Goal: Task Accomplishment & Management: Manage account settings

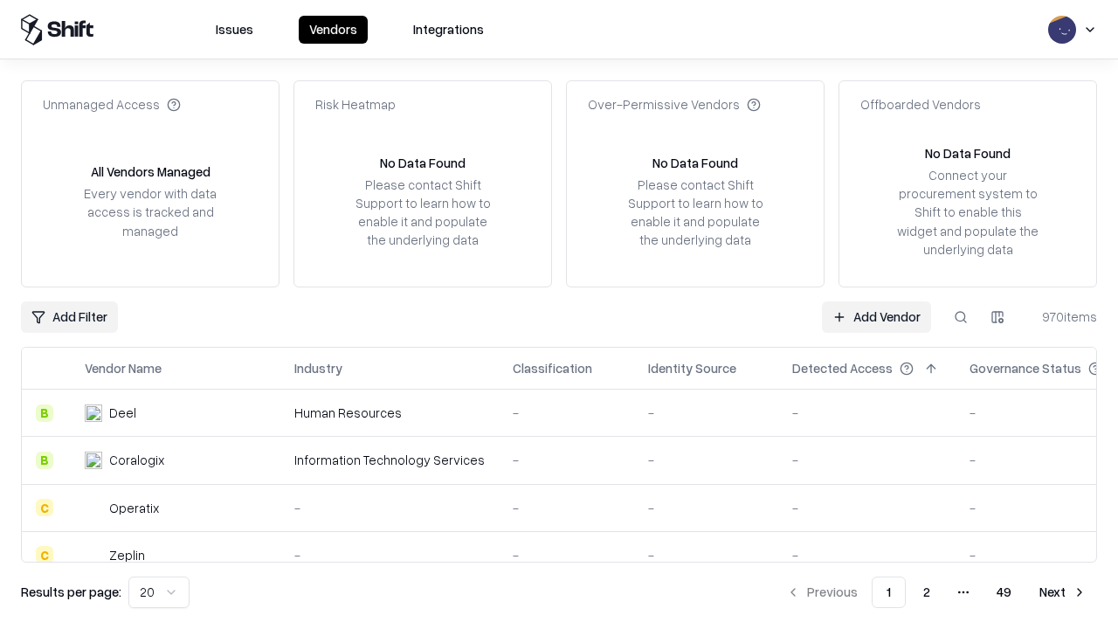
click at [876, 316] on link "Add Vendor" at bounding box center [876, 316] width 109 height 31
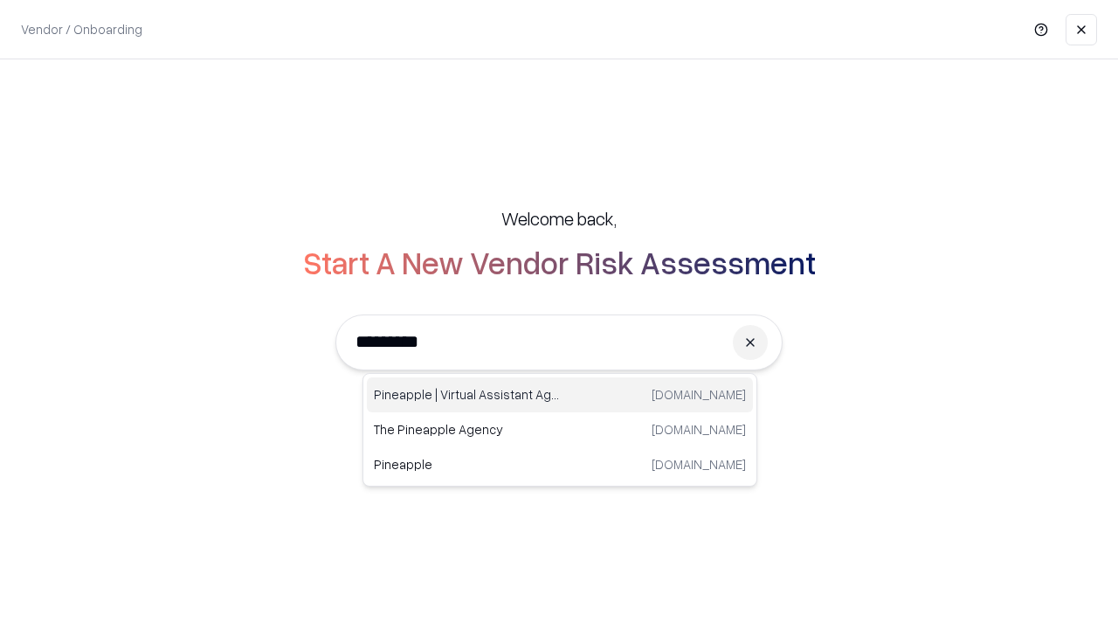
click at [560, 395] on div "Pineapple | Virtual Assistant Agency trypineapple.com" at bounding box center [560, 394] width 386 height 35
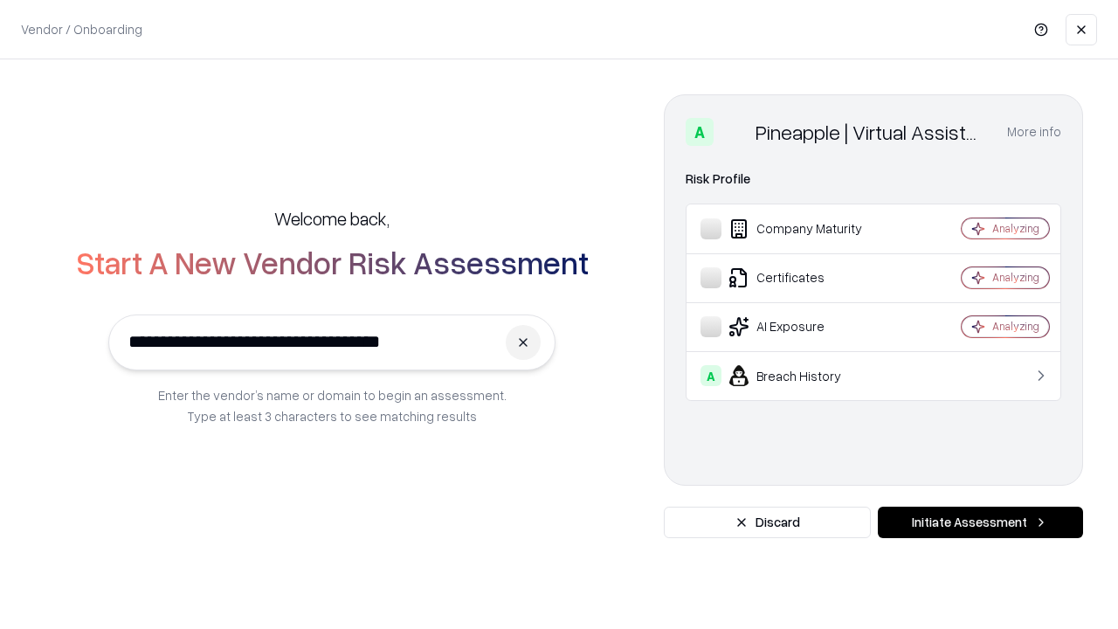
type input "**********"
click at [980, 522] on button "Initiate Assessment" at bounding box center [980, 522] width 205 height 31
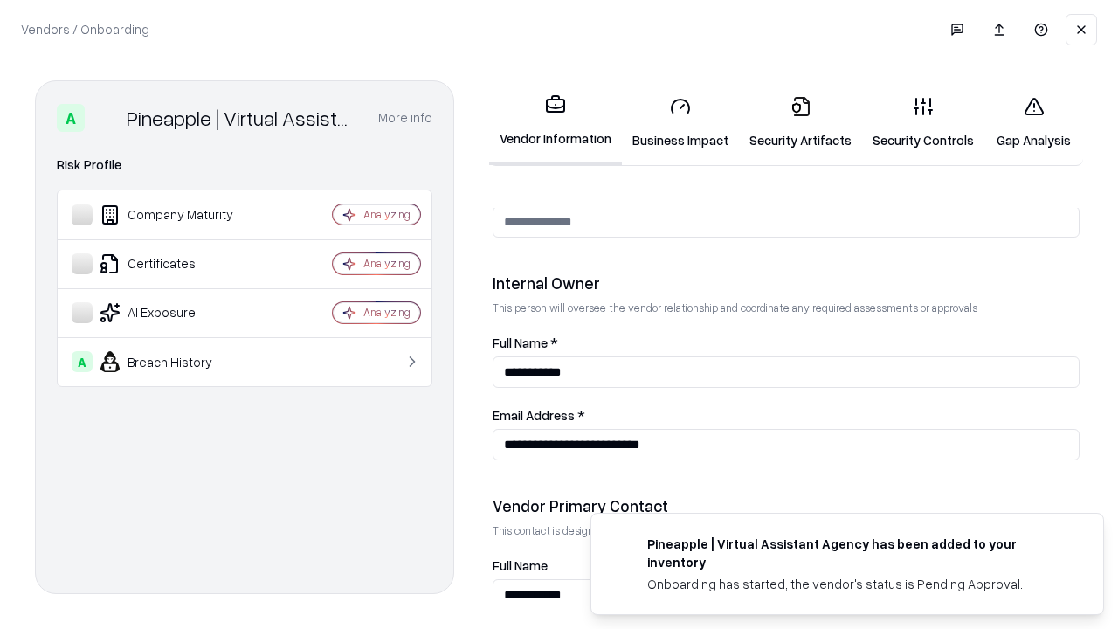
scroll to position [905, 0]
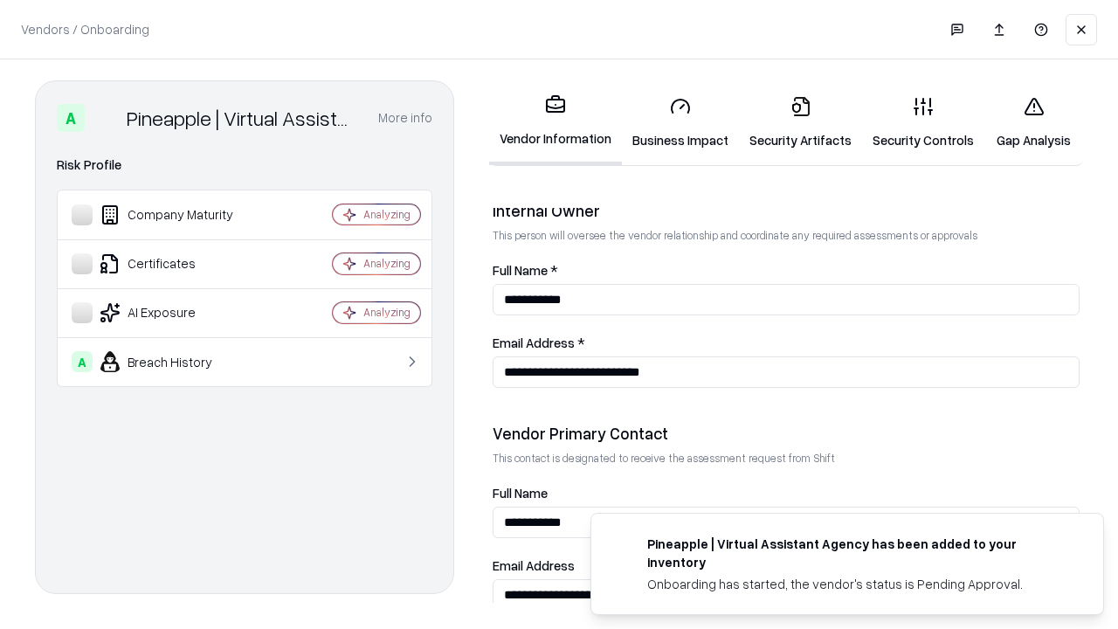
click at [681, 122] on link "Business Impact" at bounding box center [680, 122] width 117 height 81
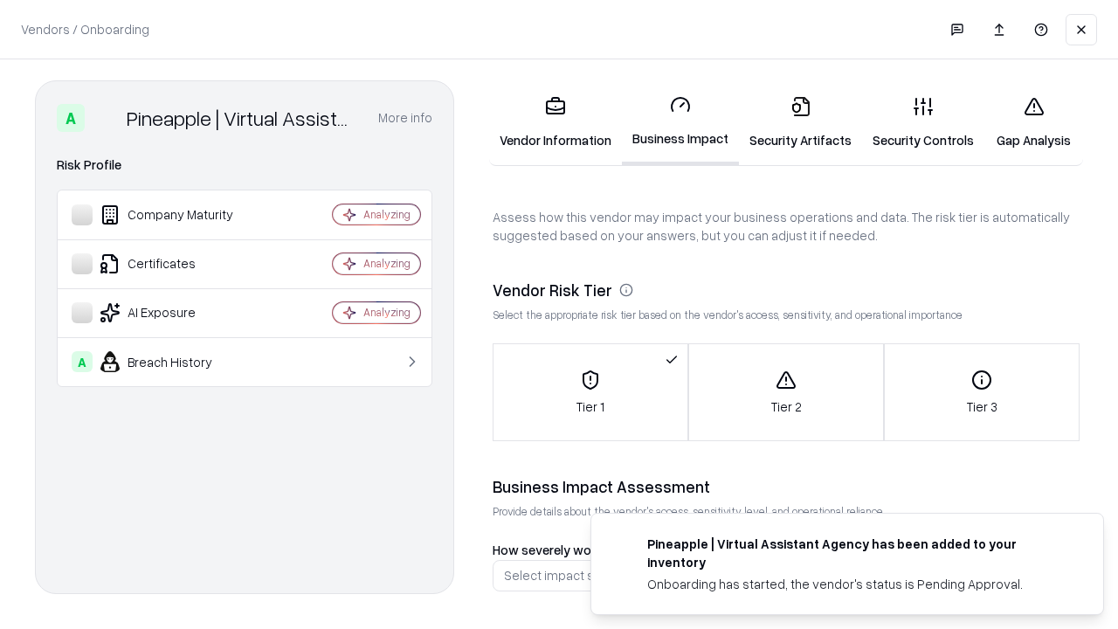
click at [800, 122] on link "Security Artifacts" at bounding box center [800, 122] width 123 height 81
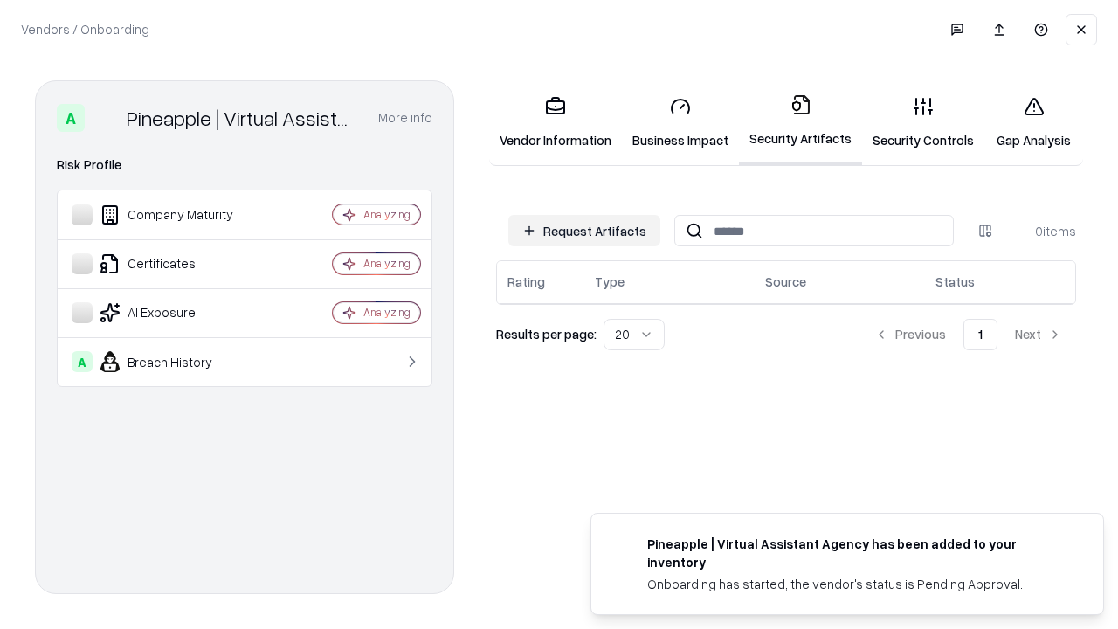
click at [584, 231] on button "Request Artifacts" at bounding box center [584, 230] width 152 height 31
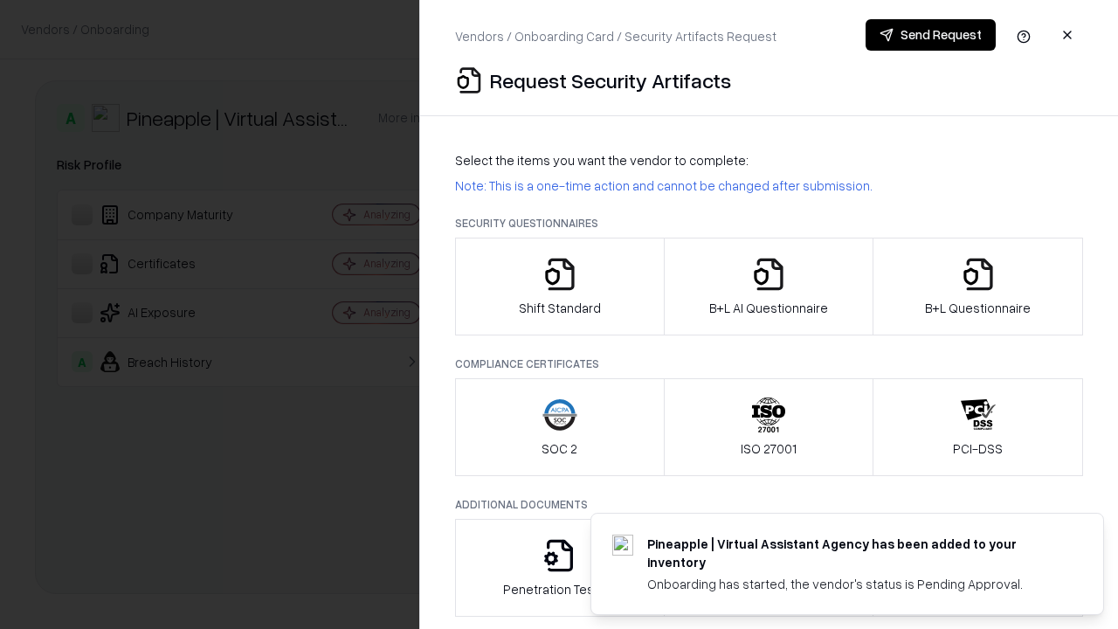
click at [559, 287] on icon "button" at bounding box center [560, 274] width 35 height 35
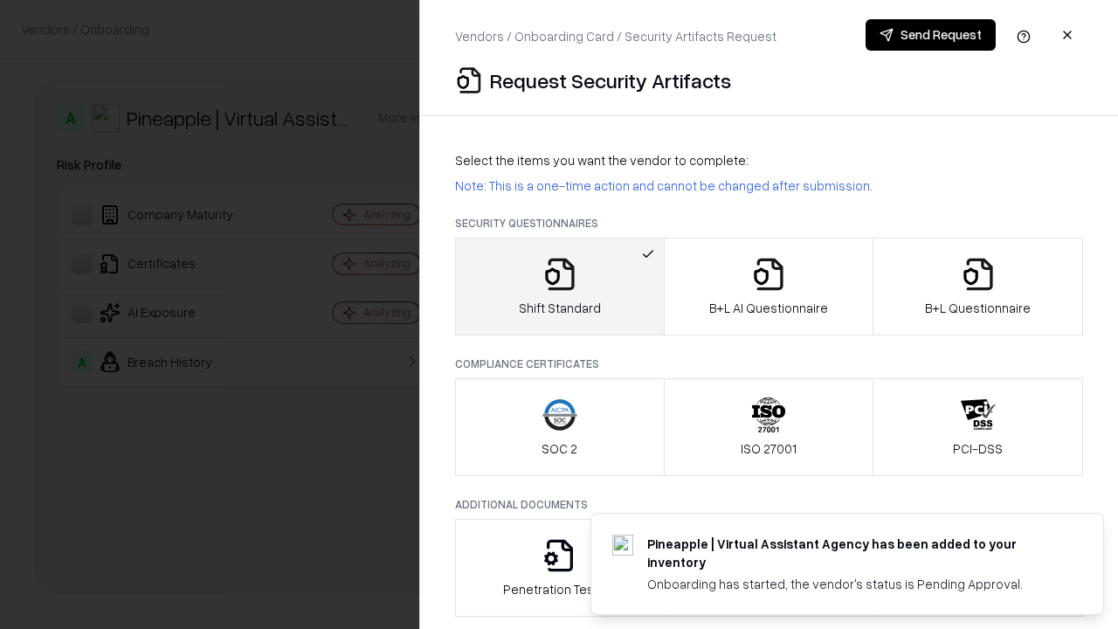
click at [930, 35] on button "Send Request" at bounding box center [931, 34] width 130 height 31
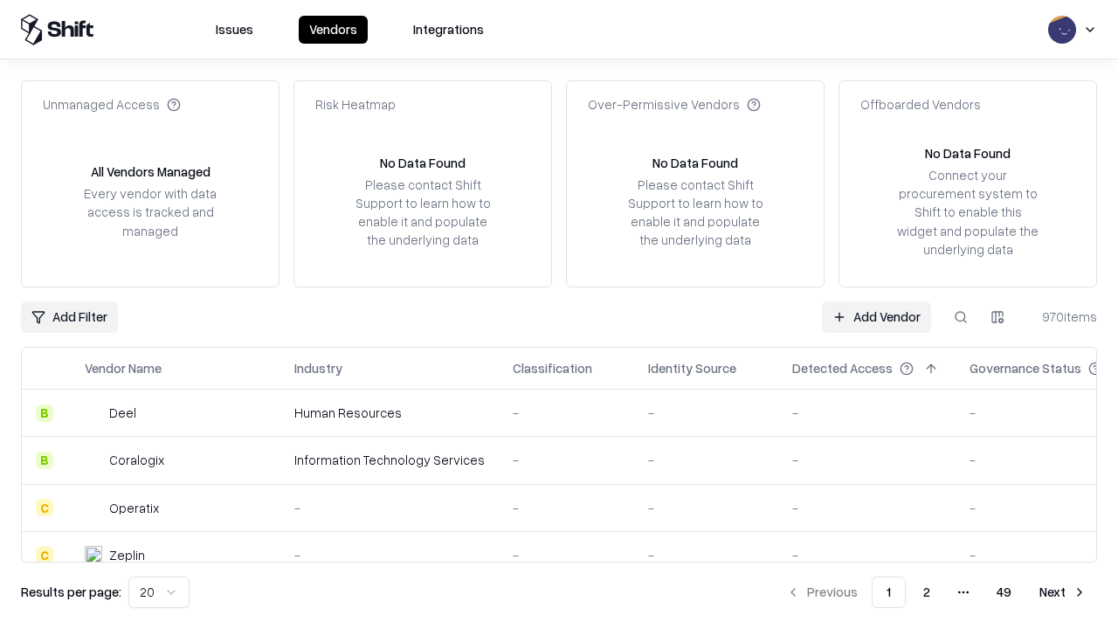
click at [961, 316] on button at bounding box center [960, 316] width 31 height 31
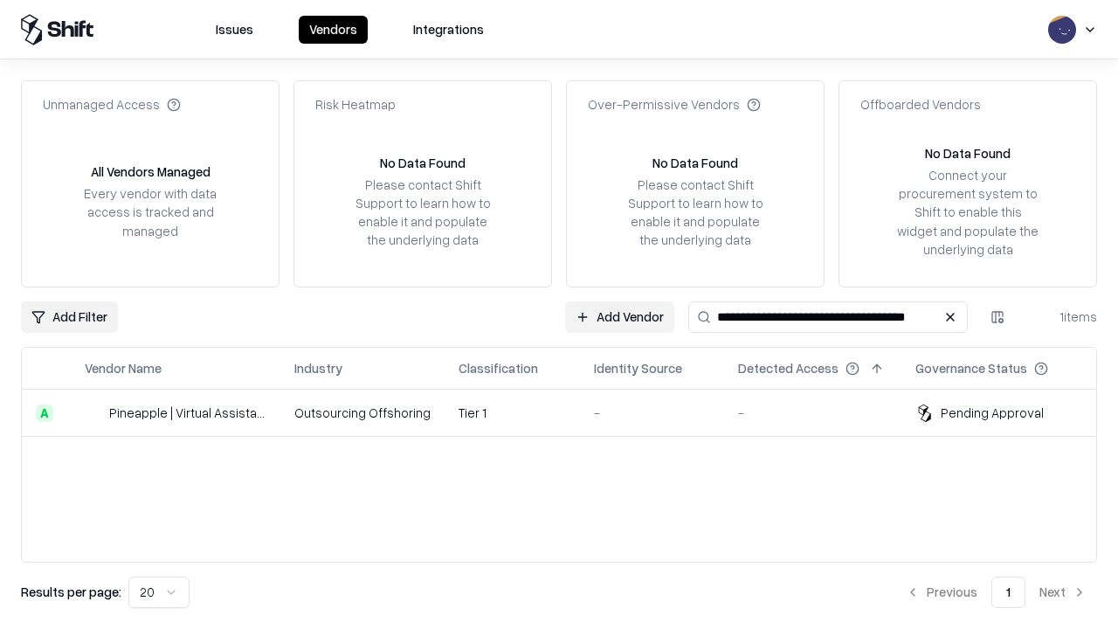
type input "**********"
click at [570, 412] on td "Tier 1" at bounding box center [512, 413] width 135 height 47
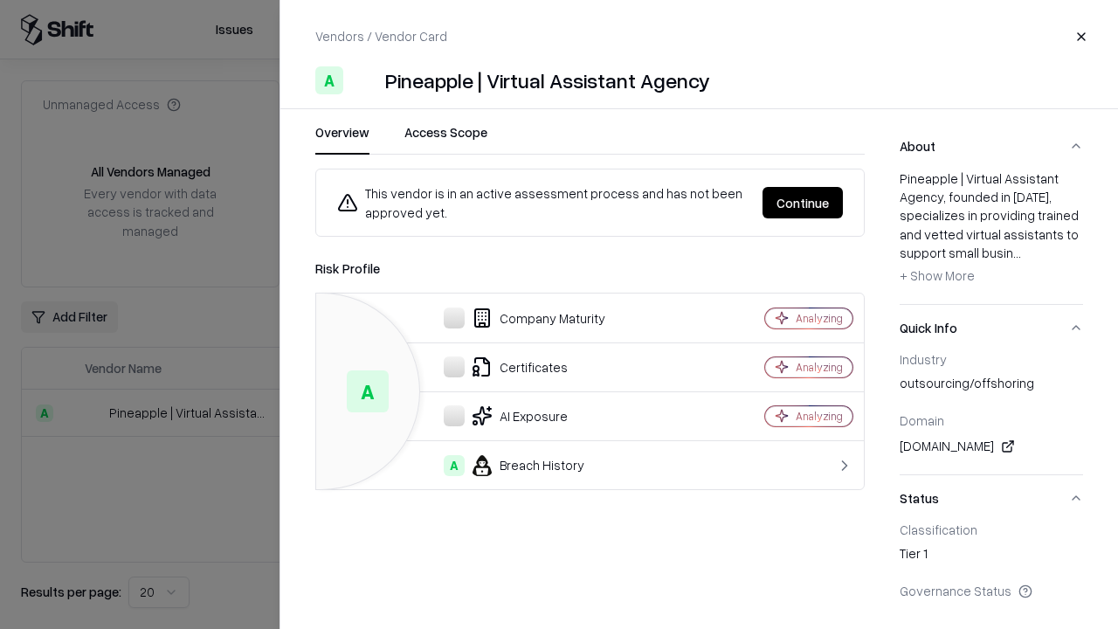
click at [803, 203] on button "Continue" at bounding box center [803, 202] width 80 height 31
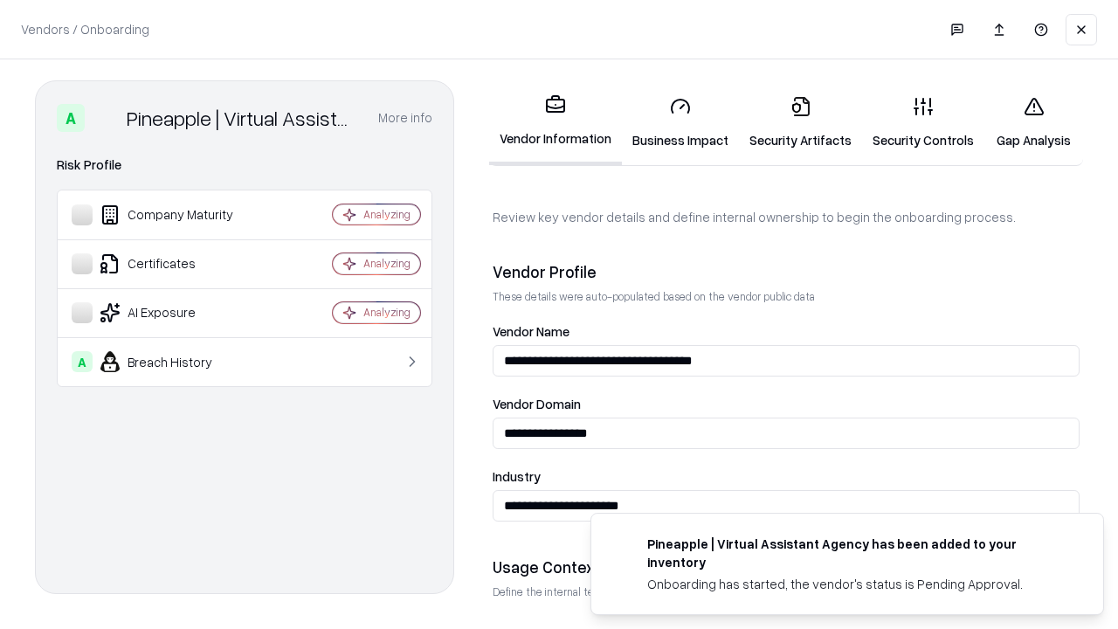
click at [800, 122] on link "Security Artifacts" at bounding box center [800, 122] width 123 height 81
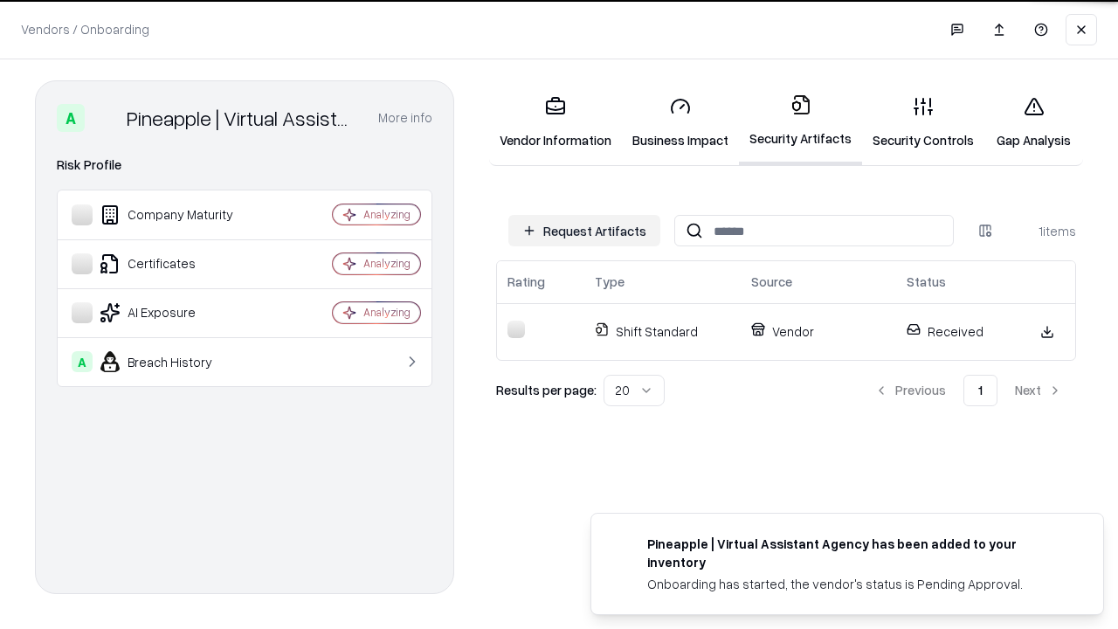
click at [1033, 122] on link "Gap Analysis" at bounding box center [1034, 122] width 99 height 81
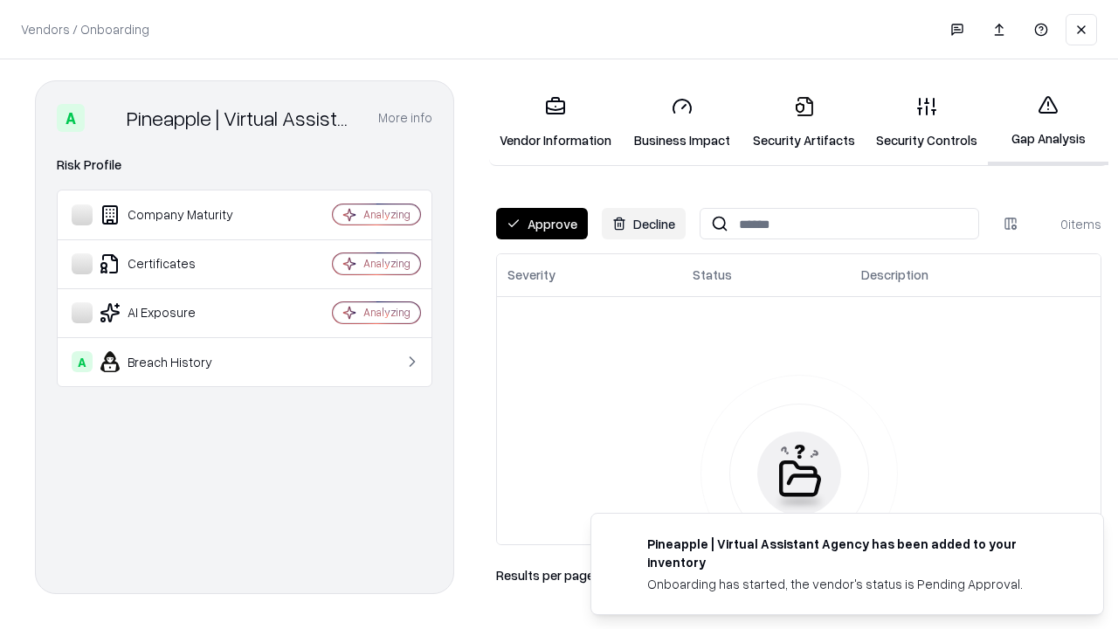
click at [542, 224] on button "Approve" at bounding box center [542, 223] width 92 height 31
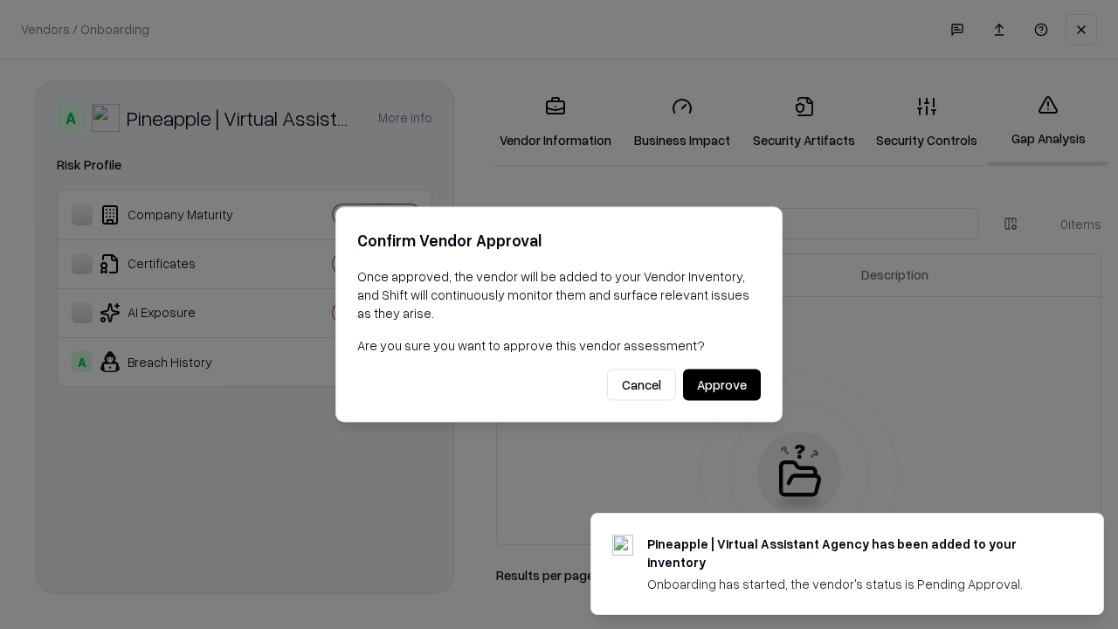
click at [722, 384] on button "Approve" at bounding box center [722, 385] width 78 height 31
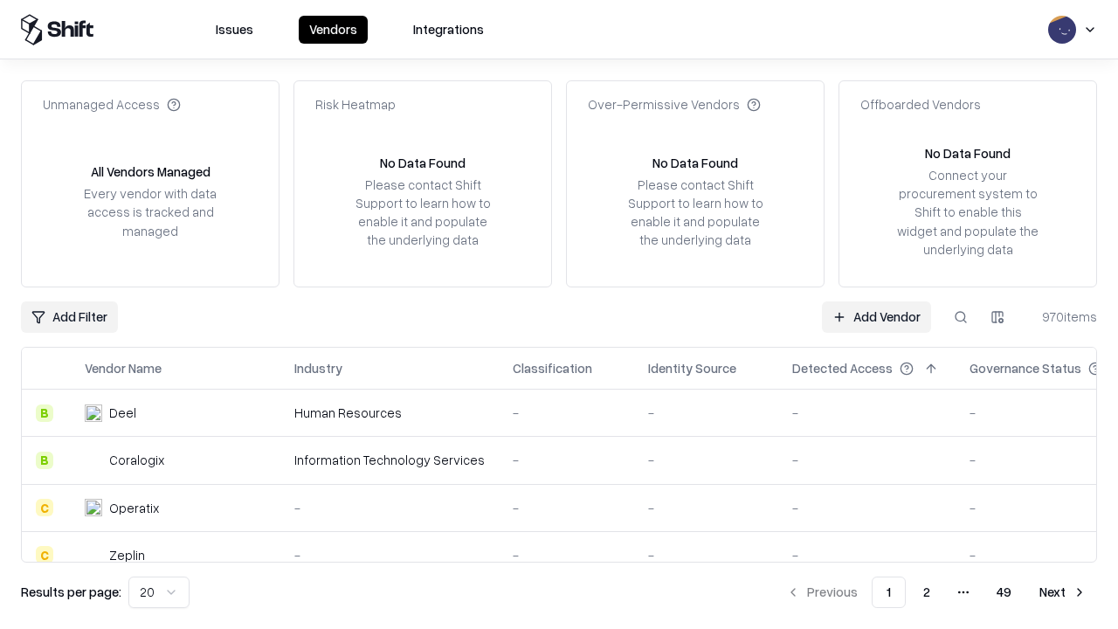
type input "**********"
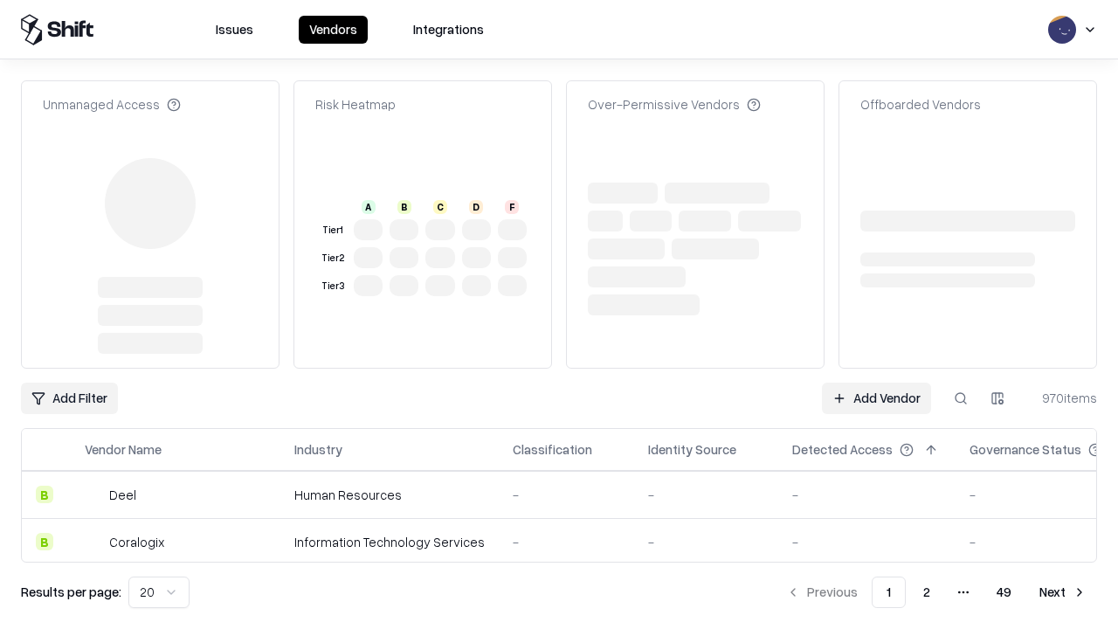
click at [876, 398] on link "Add Vendor" at bounding box center [876, 398] width 109 height 31
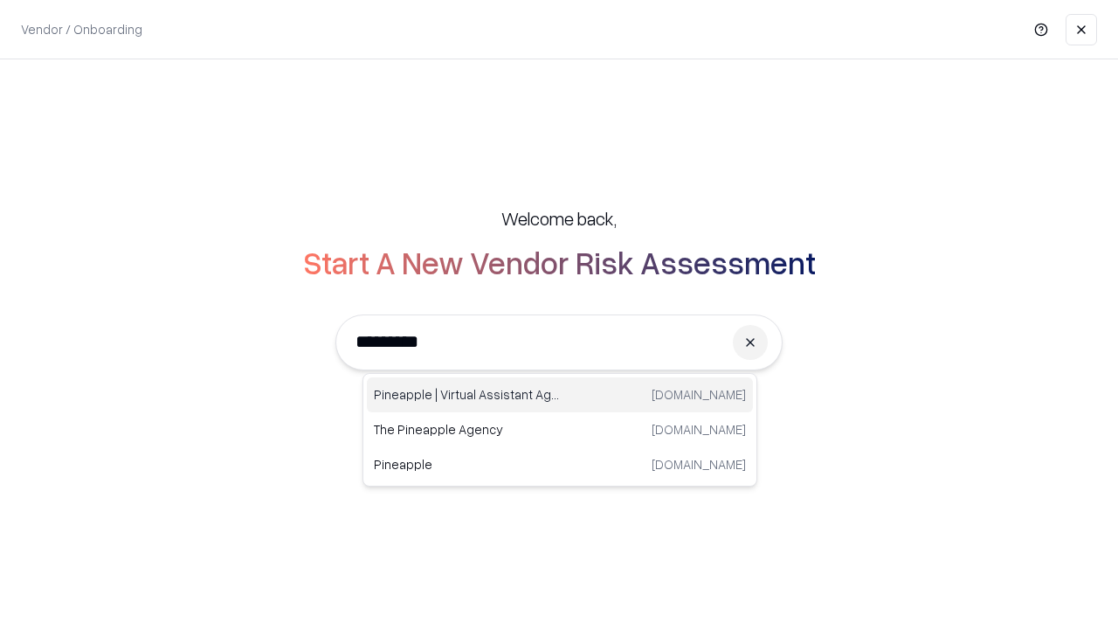
click at [560, 395] on div "Pineapple | Virtual Assistant Agency trypineapple.com" at bounding box center [560, 394] width 386 height 35
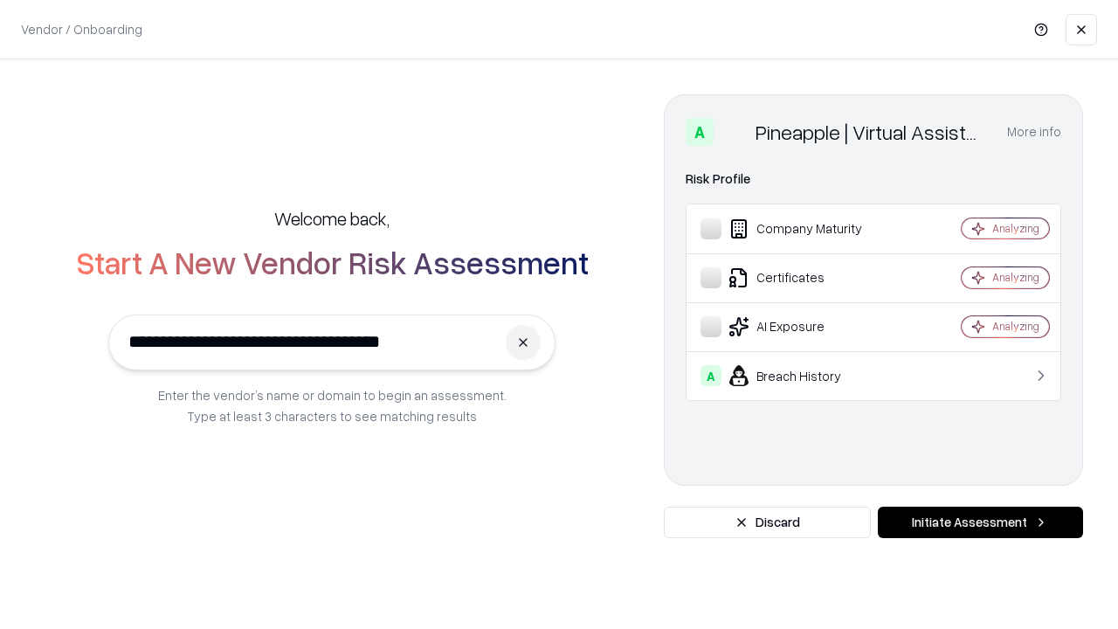
type input "**********"
click at [980, 522] on button "Initiate Assessment" at bounding box center [980, 522] width 205 height 31
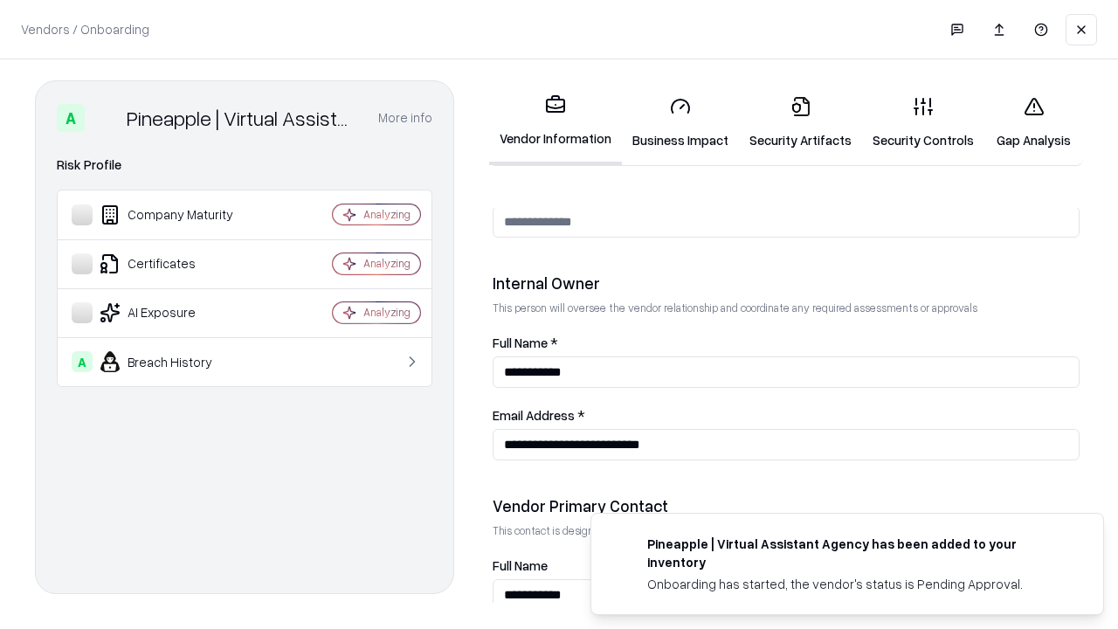
scroll to position [905, 0]
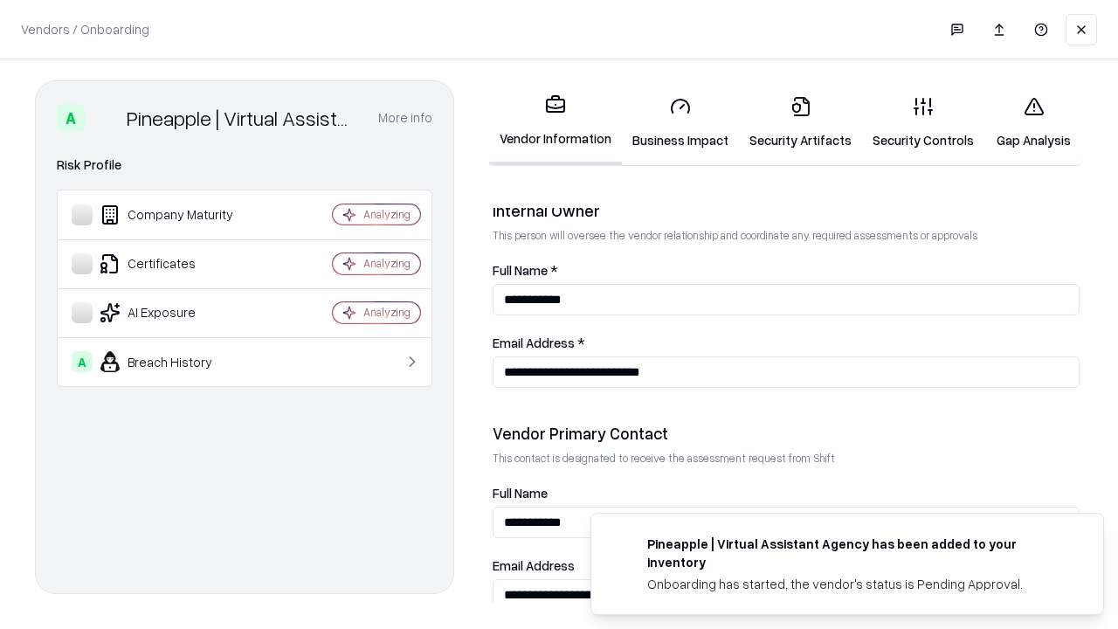
click at [1033, 122] on link "Gap Analysis" at bounding box center [1034, 122] width 99 height 81
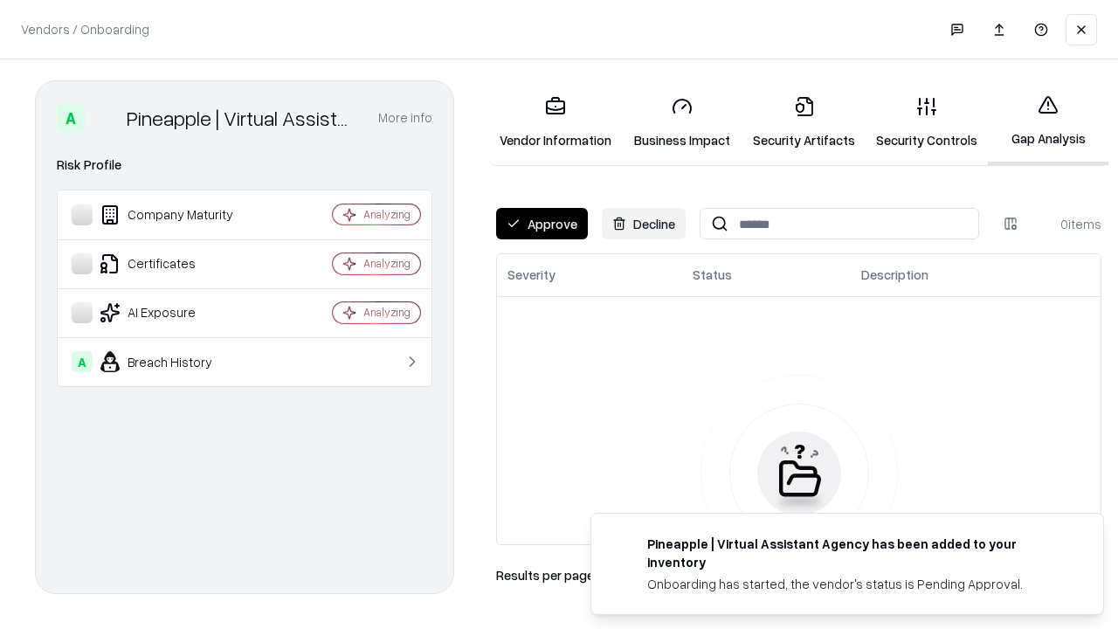
click at [542, 224] on button "Approve" at bounding box center [542, 223] width 92 height 31
